Goal: Task Accomplishment & Management: Manage account settings

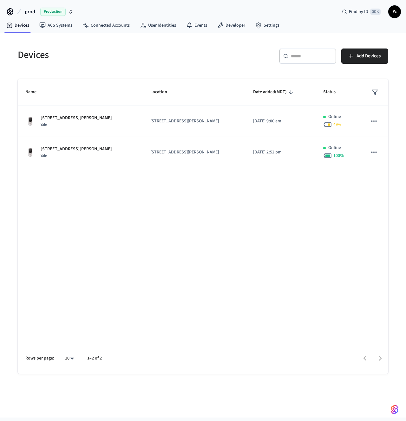
click at [392, 12] on span "Yz" at bounding box center [394, 11] width 11 height 11
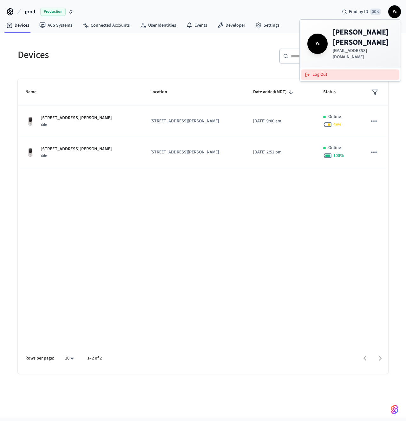
click at [322, 69] on button "Log Out" at bounding box center [350, 74] width 98 height 10
